Goal: Communication & Community: Answer question/provide support

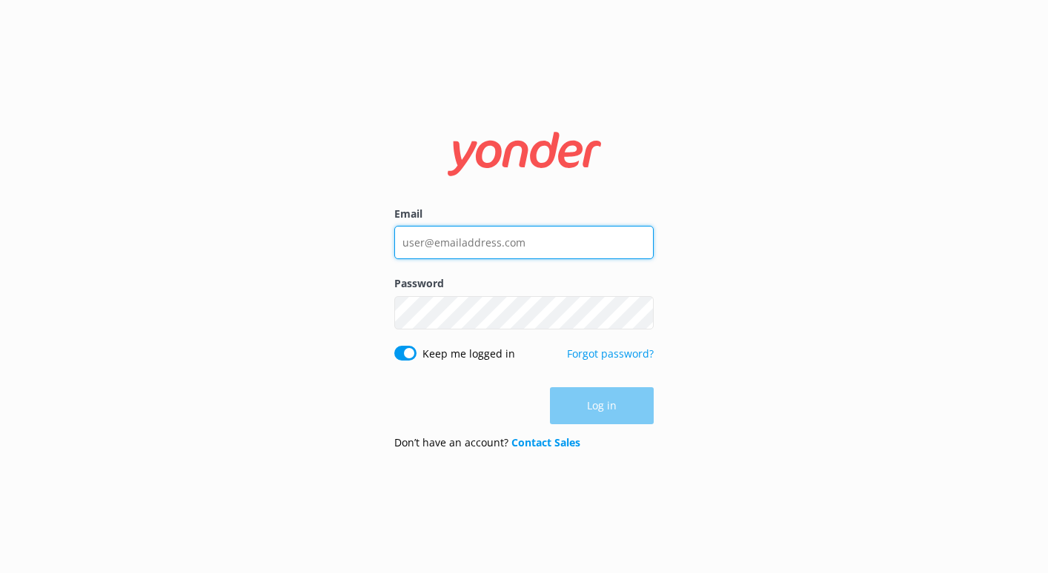
type input "[EMAIL_ADDRESS][DOMAIN_NAME]"
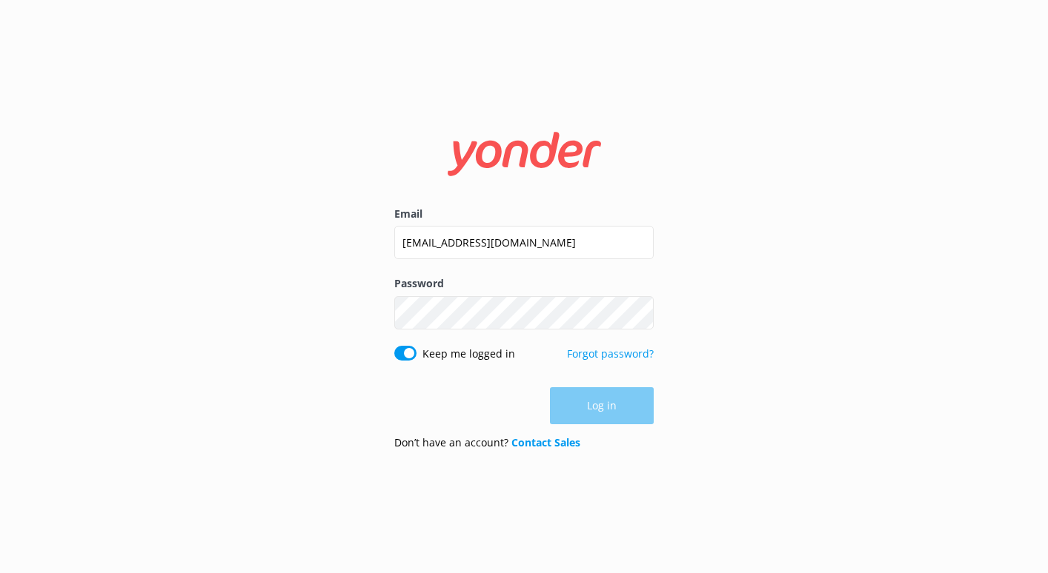
click at [579, 393] on div "Log in" at bounding box center [523, 405] width 259 height 37
click at [579, 393] on button "Log in" at bounding box center [602, 406] width 104 height 37
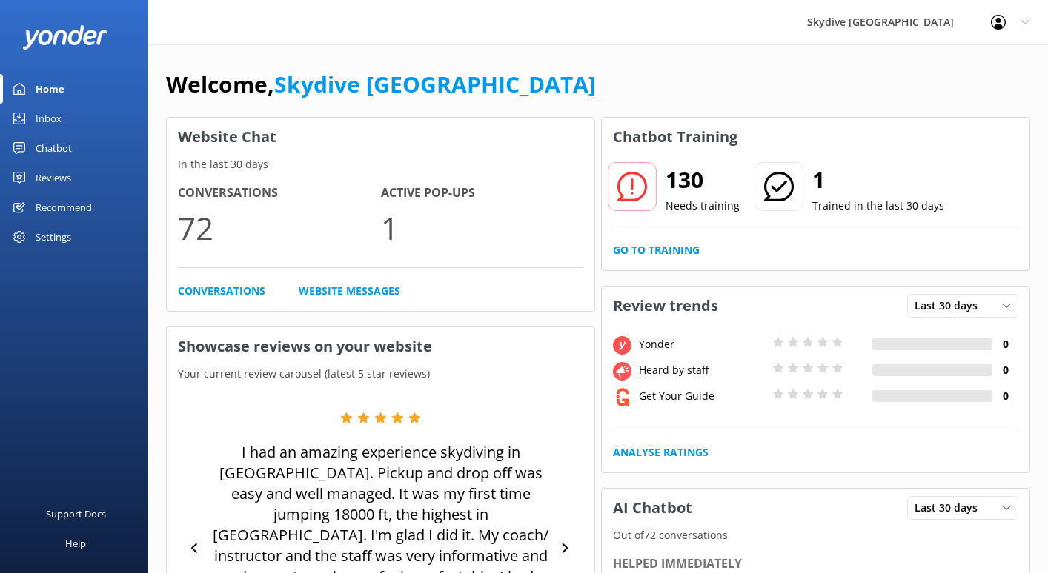
click at [53, 119] on div "Inbox" at bounding box center [49, 119] width 26 height 30
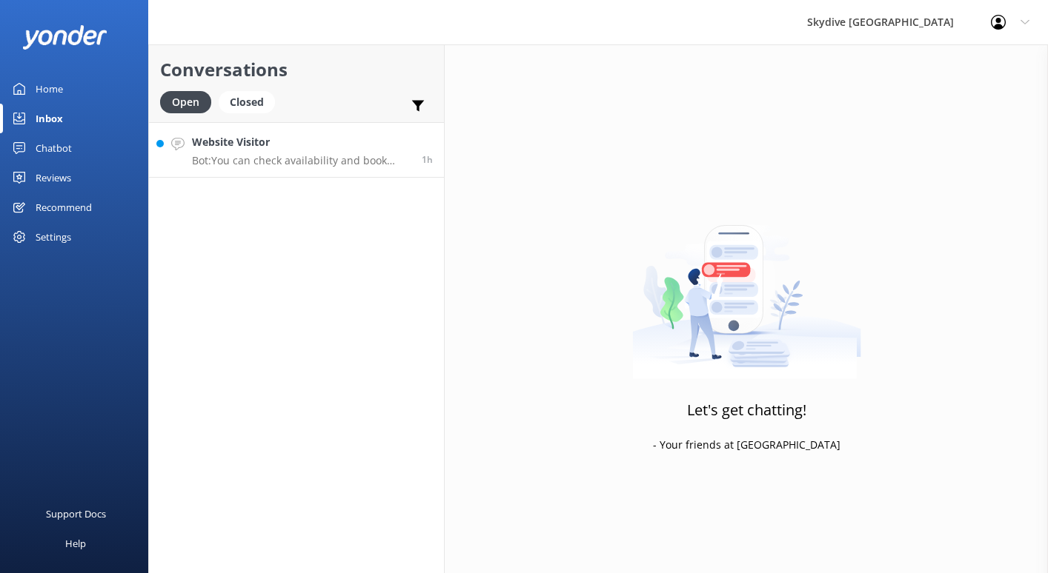
click at [254, 143] on h4 "Website Visitor" at bounding box center [301, 142] width 219 height 16
